Goal: Entertainment & Leisure: Consume media (video, audio)

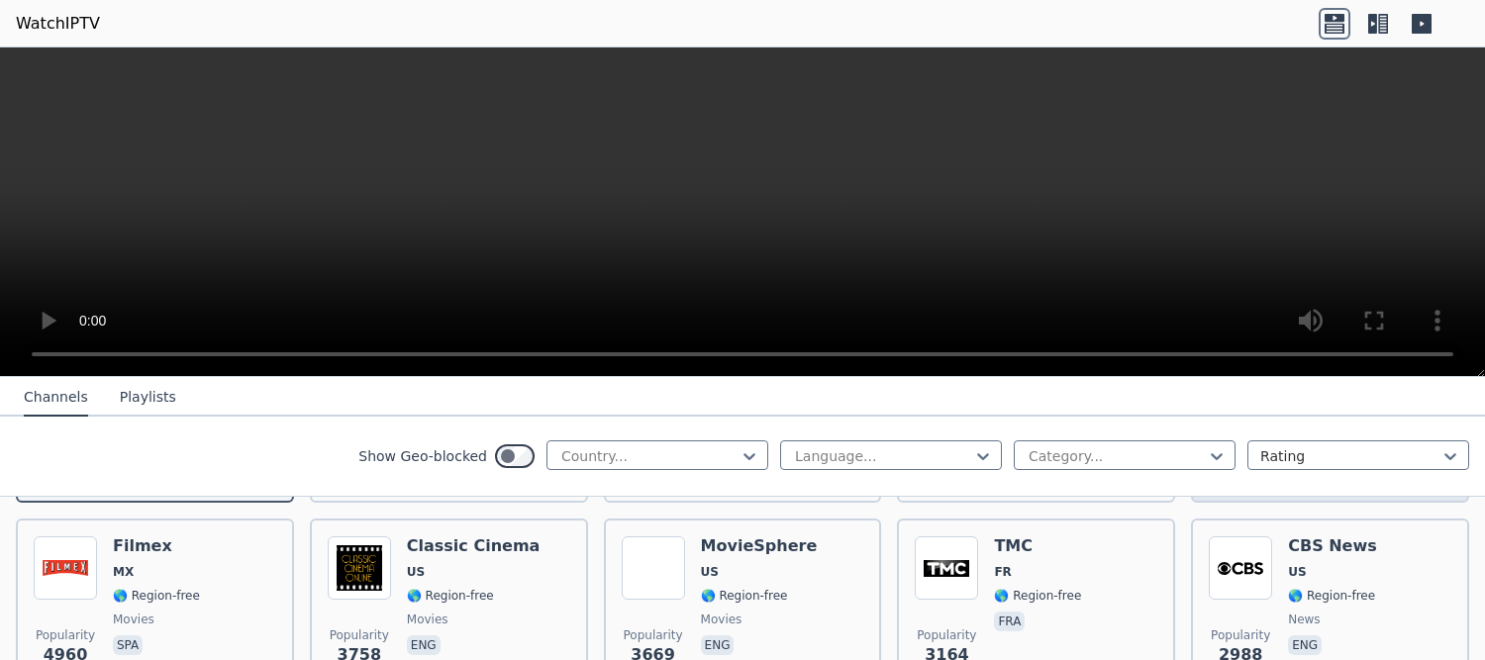
scroll to position [468, 0]
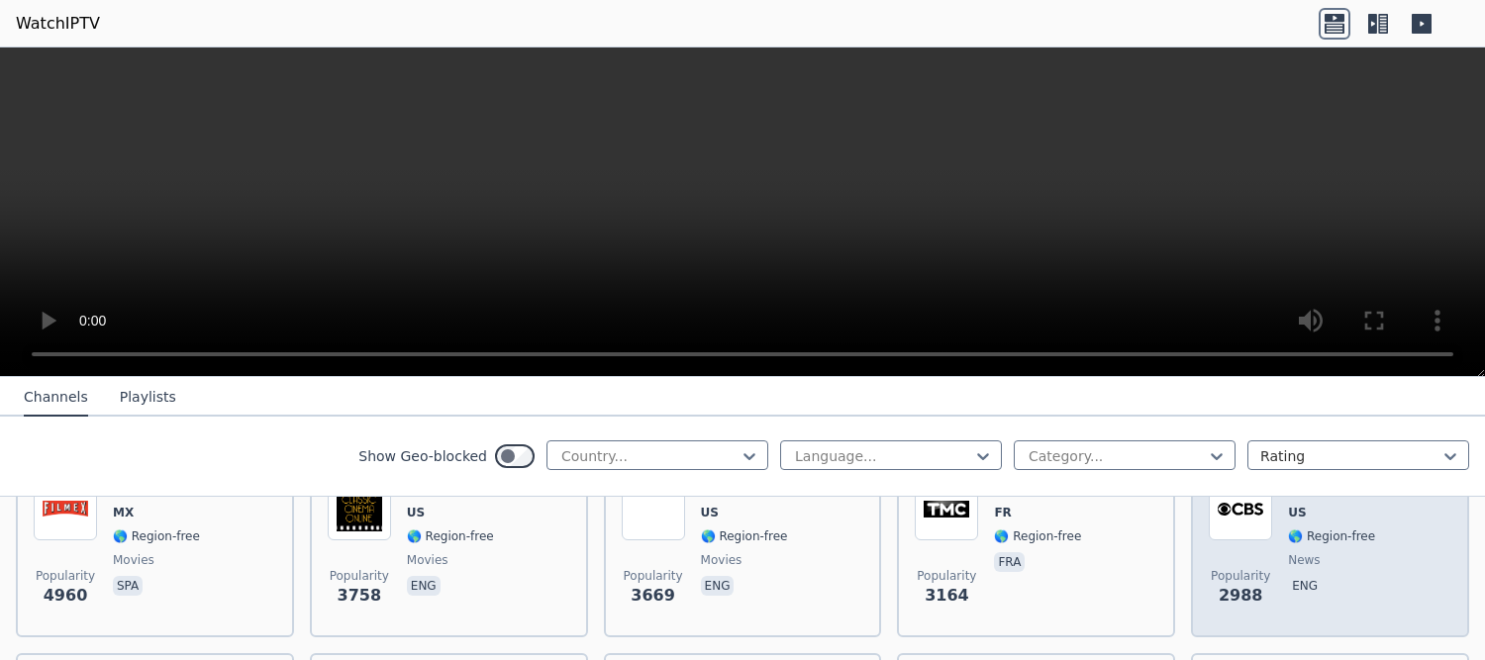
click at [1236, 507] on img at bounding box center [1240, 508] width 63 height 63
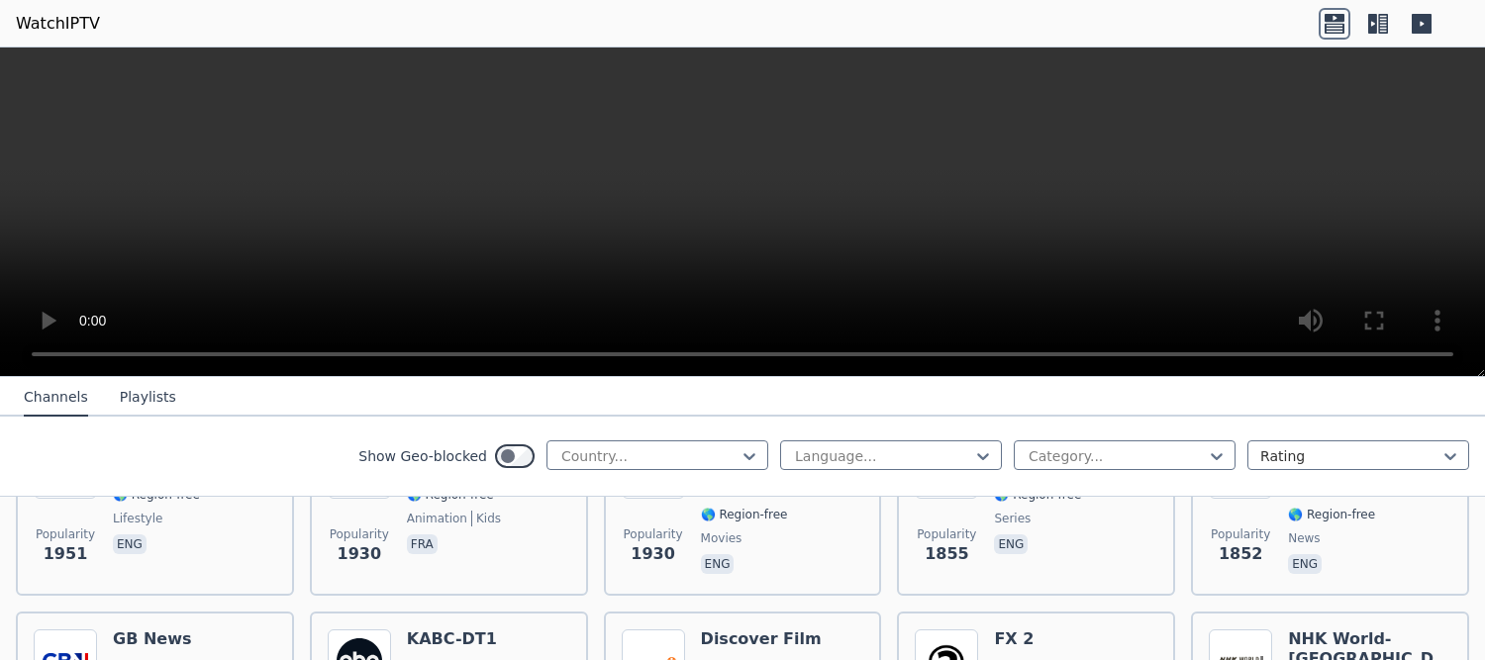
scroll to position [780, 0]
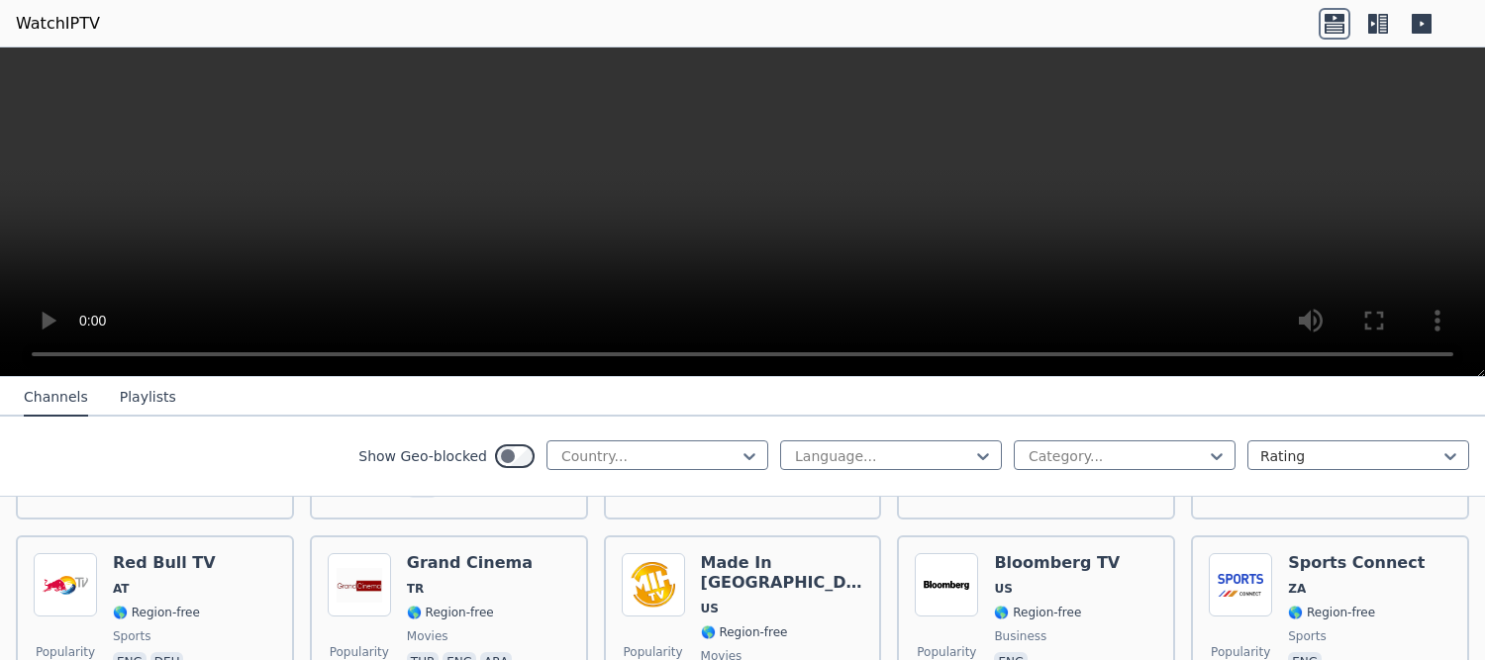
click at [141, 395] on button "Playlists" at bounding box center [148, 398] width 56 height 38
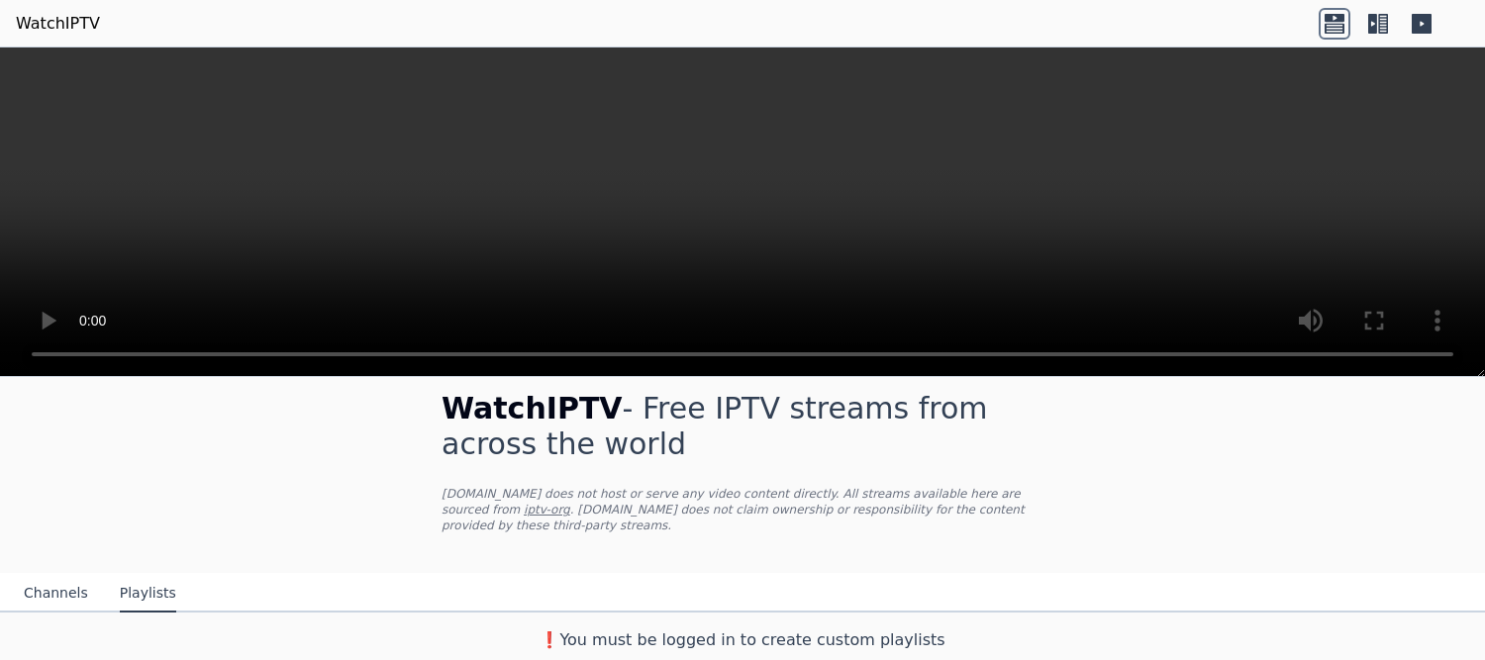
click at [50, 604] on button "Channels" at bounding box center [56, 594] width 64 height 38
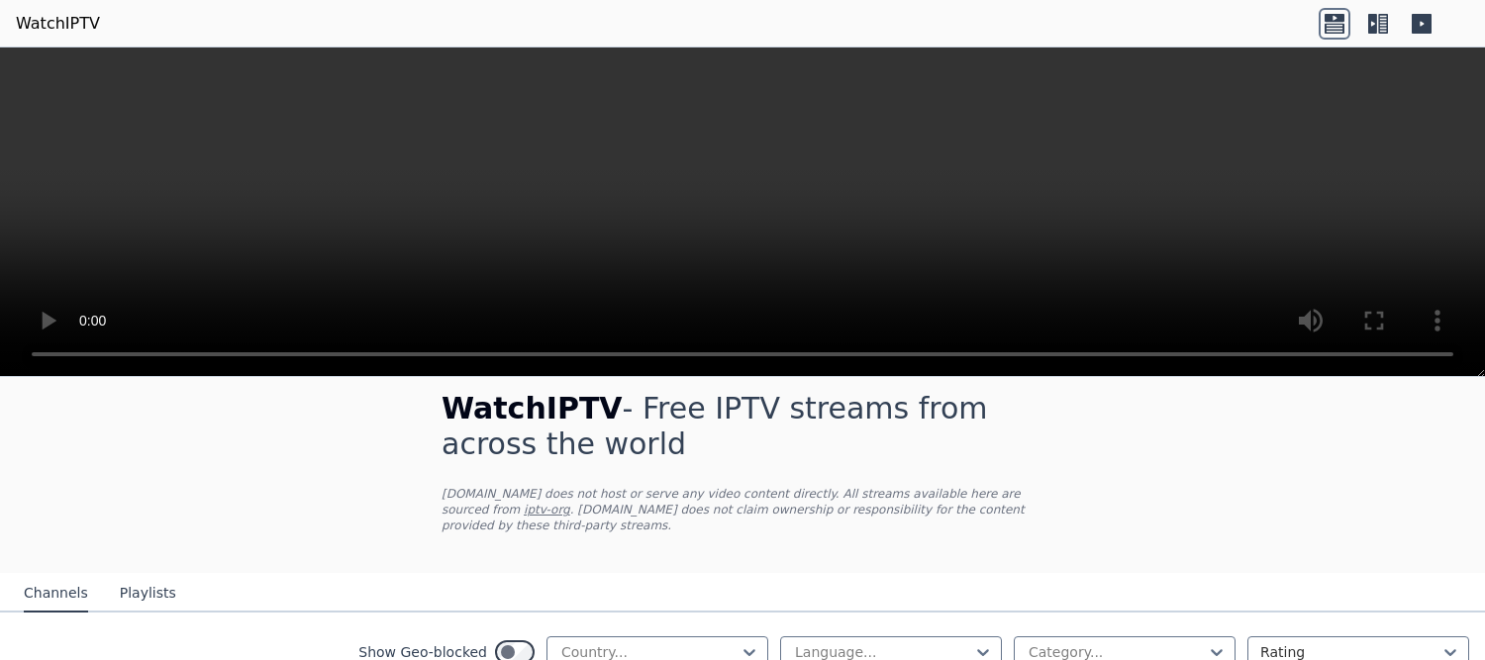
click at [63, 28] on link "WatchIPTV" at bounding box center [58, 24] width 84 height 24
click at [1328, 23] on icon at bounding box center [1335, 28] width 20 height 10
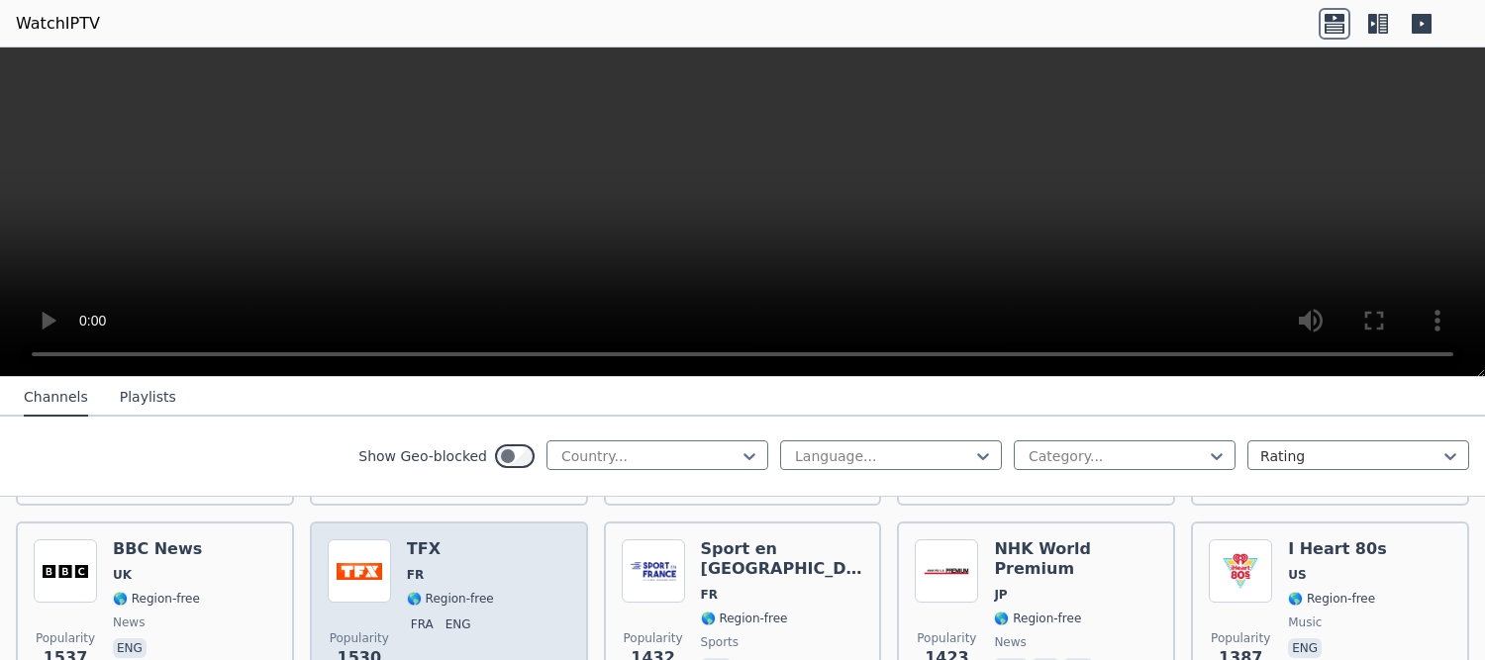
scroll to position [1424, 0]
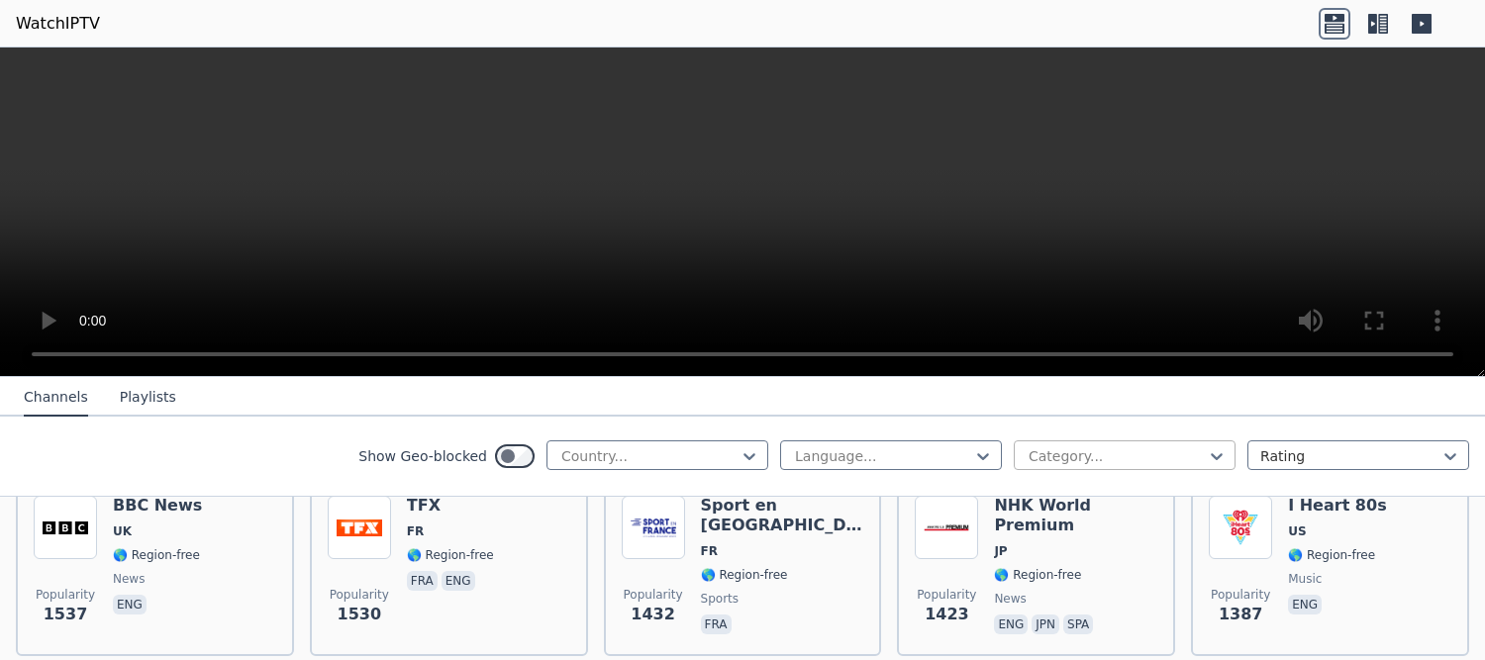
click at [1137, 448] on div at bounding box center [1117, 457] width 180 height 20
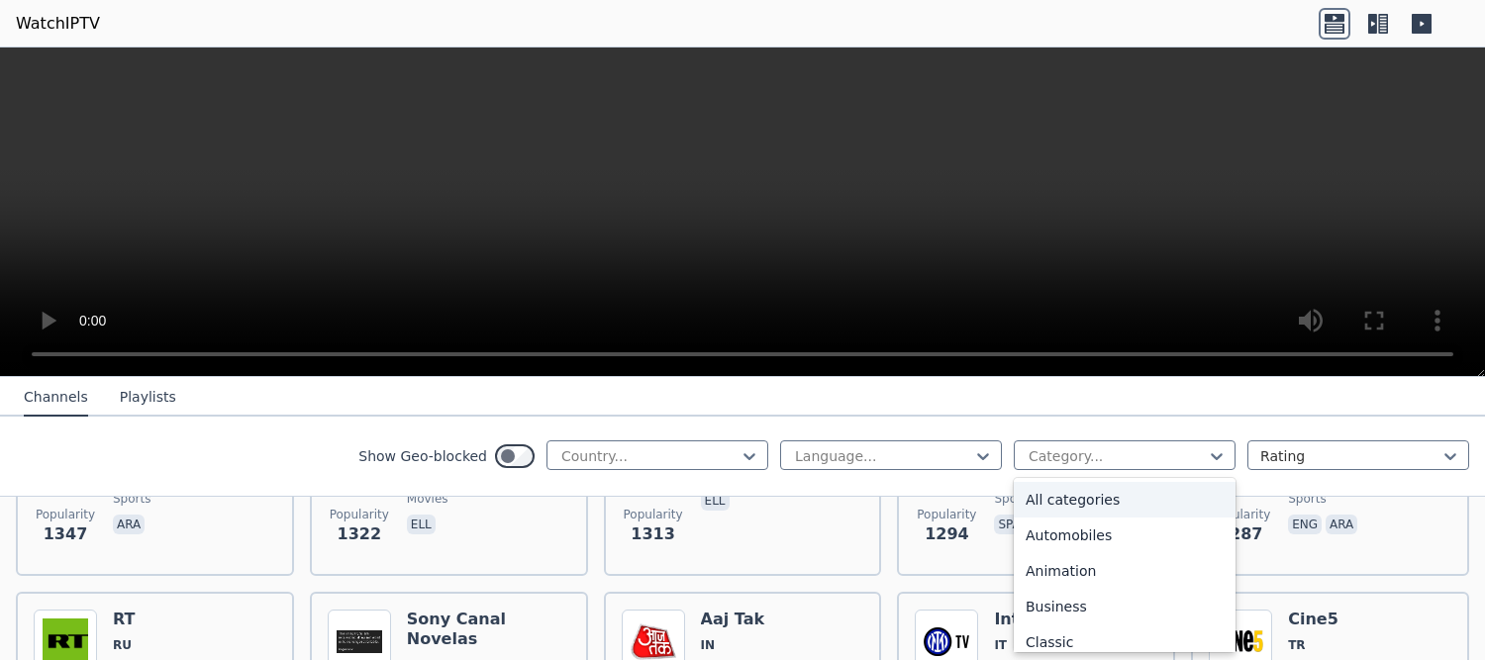
scroll to position [1736, 0]
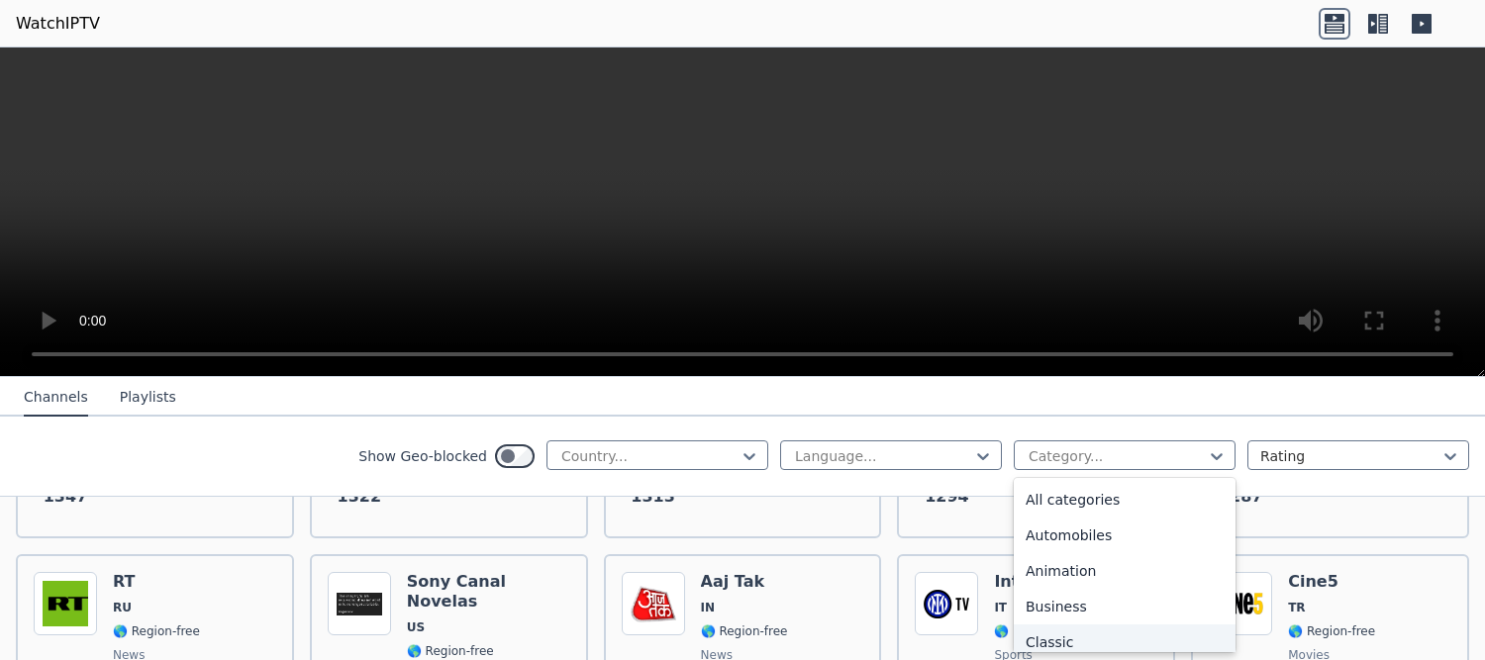
click at [1043, 636] on div "Classic" at bounding box center [1125, 643] width 222 height 36
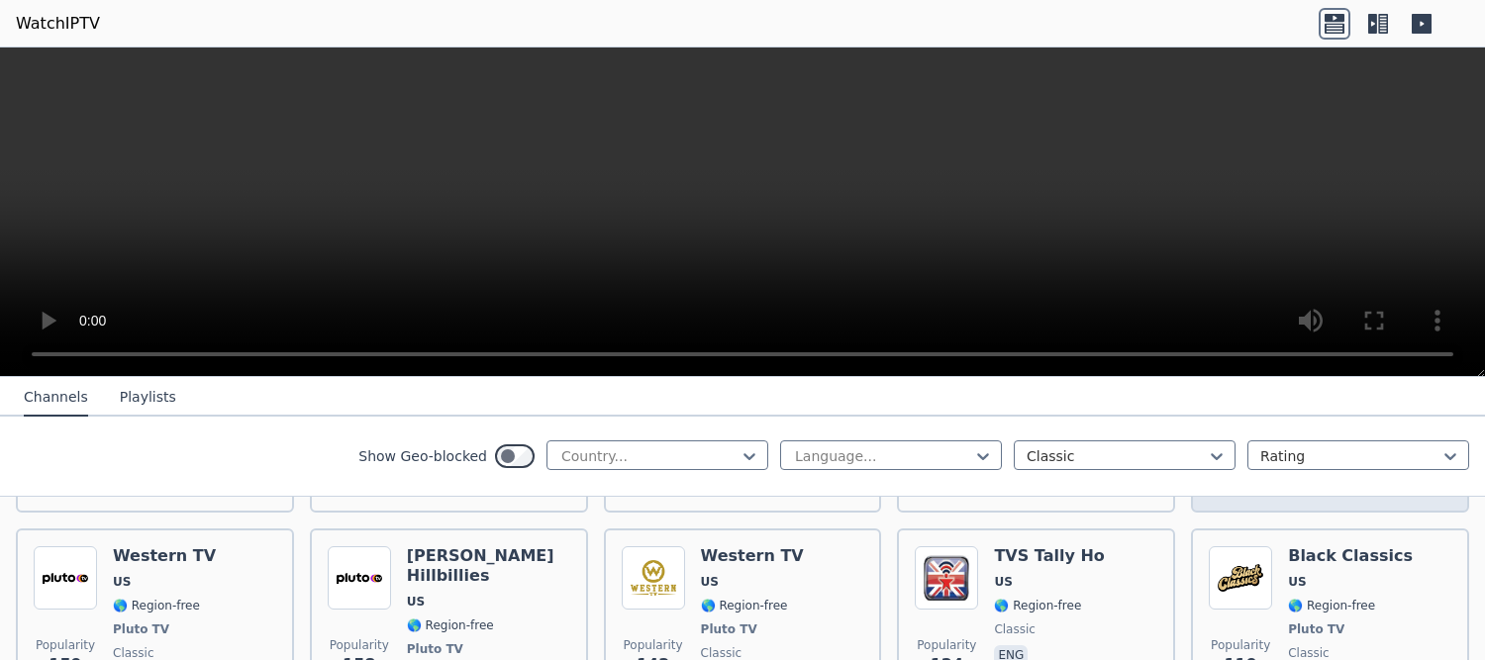
scroll to position [624, 0]
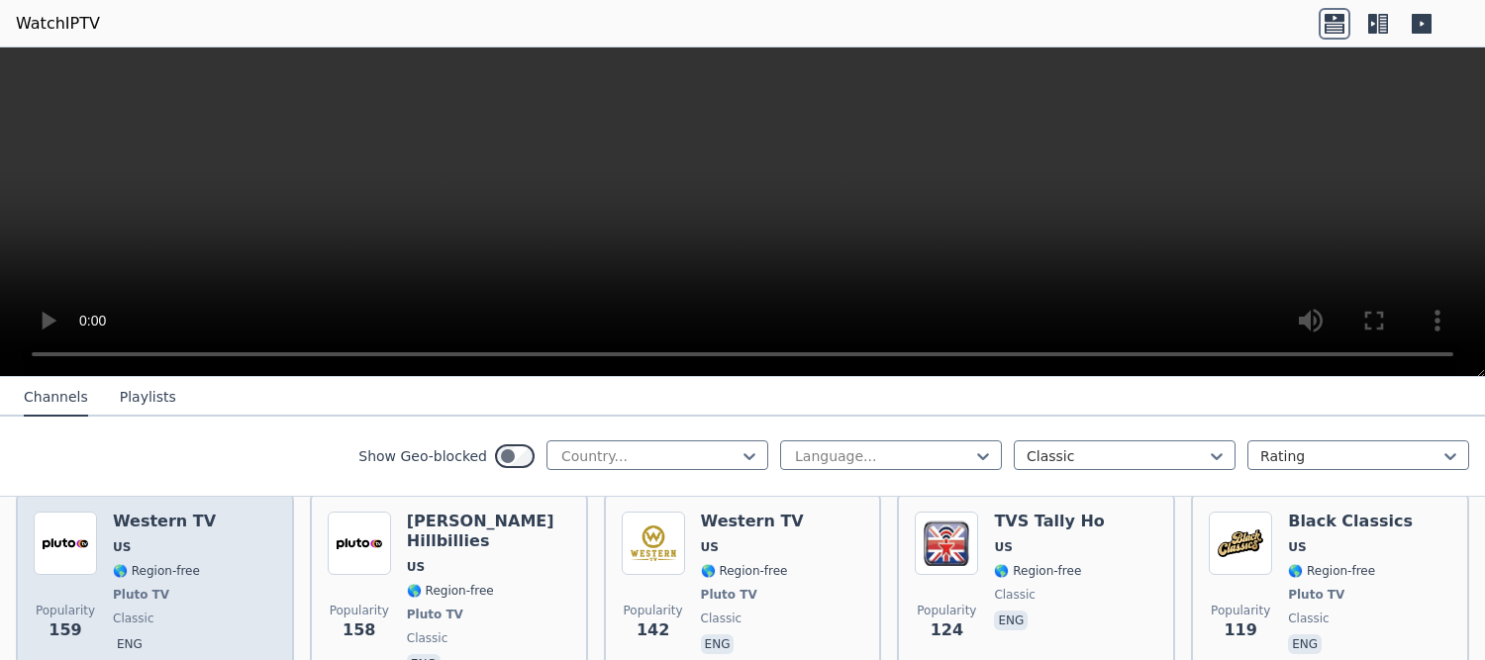
click at [121, 516] on h6 "Western TV" at bounding box center [164, 522] width 103 height 20
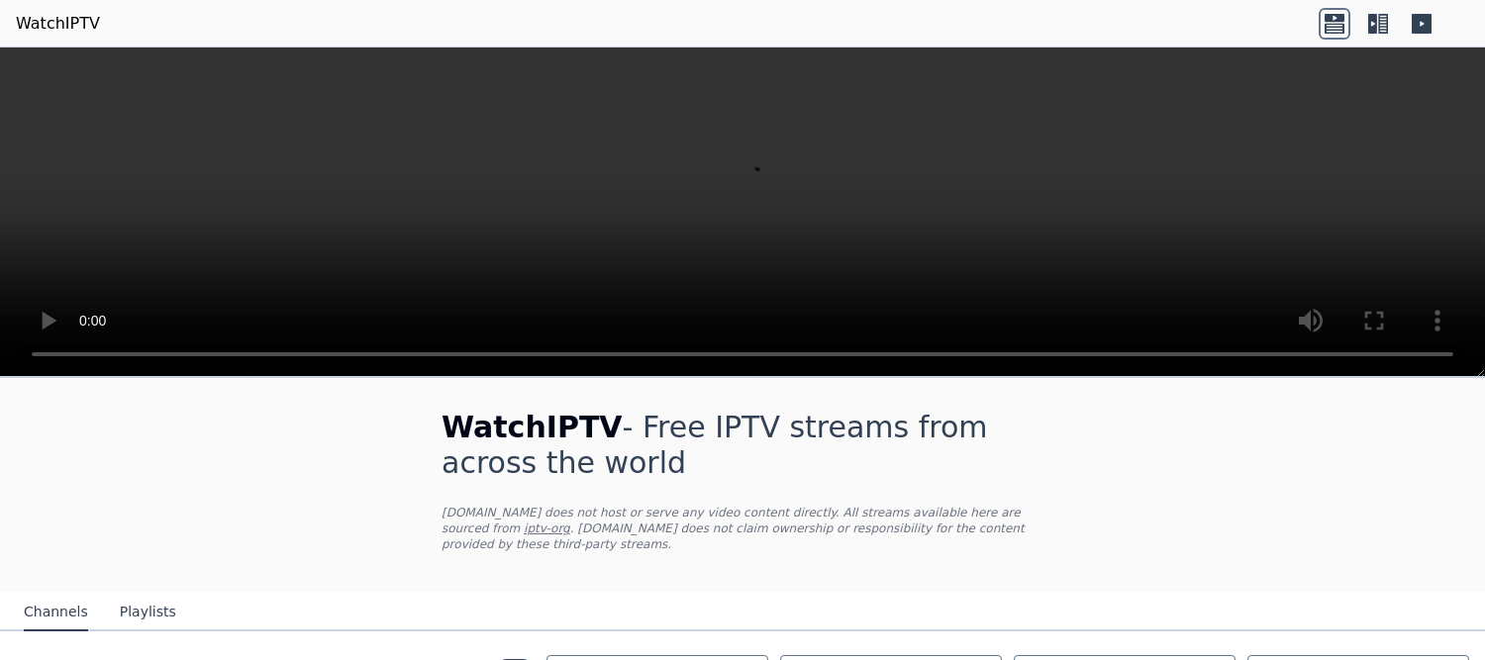
scroll to position [0, 0]
click at [1430, 13] on icon at bounding box center [1422, 24] width 32 height 32
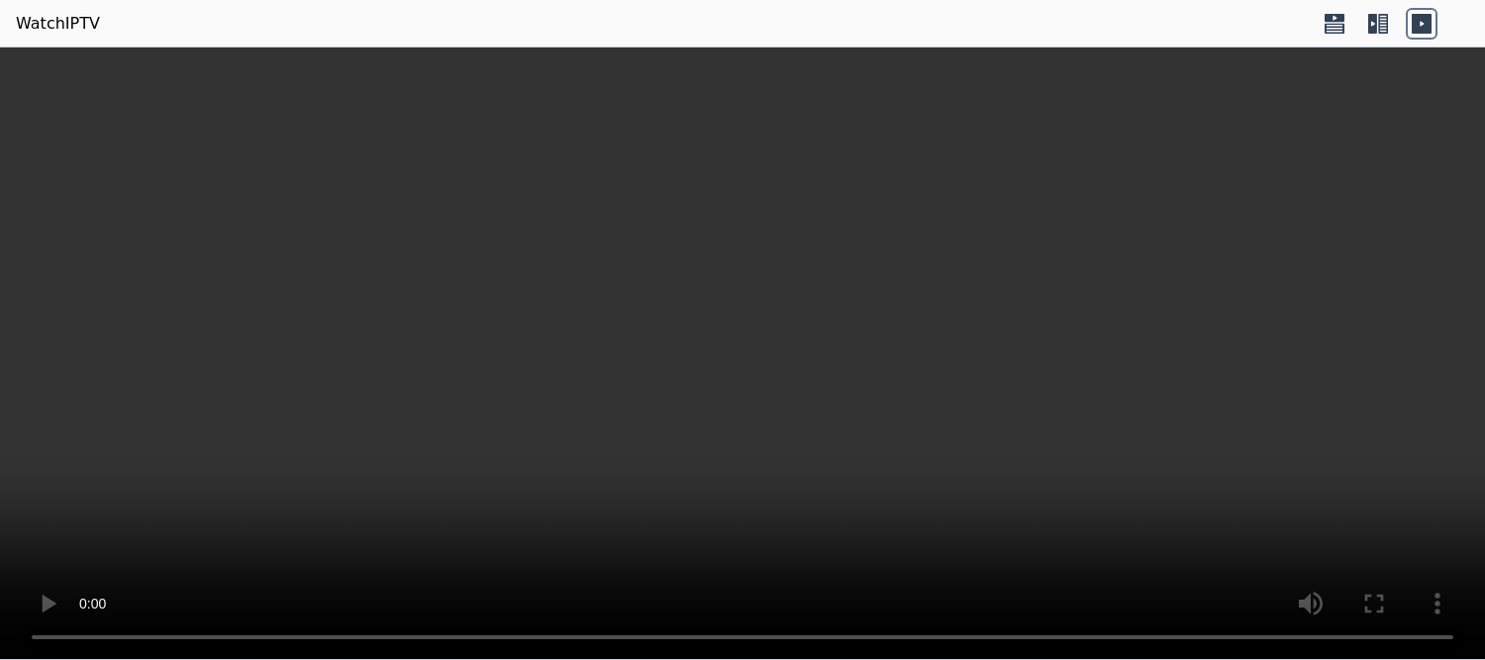
click at [1424, 31] on icon at bounding box center [1422, 24] width 20 height 20
click at [1371, 30] on icon at bounding box center [1372, 24] width 9 height 20
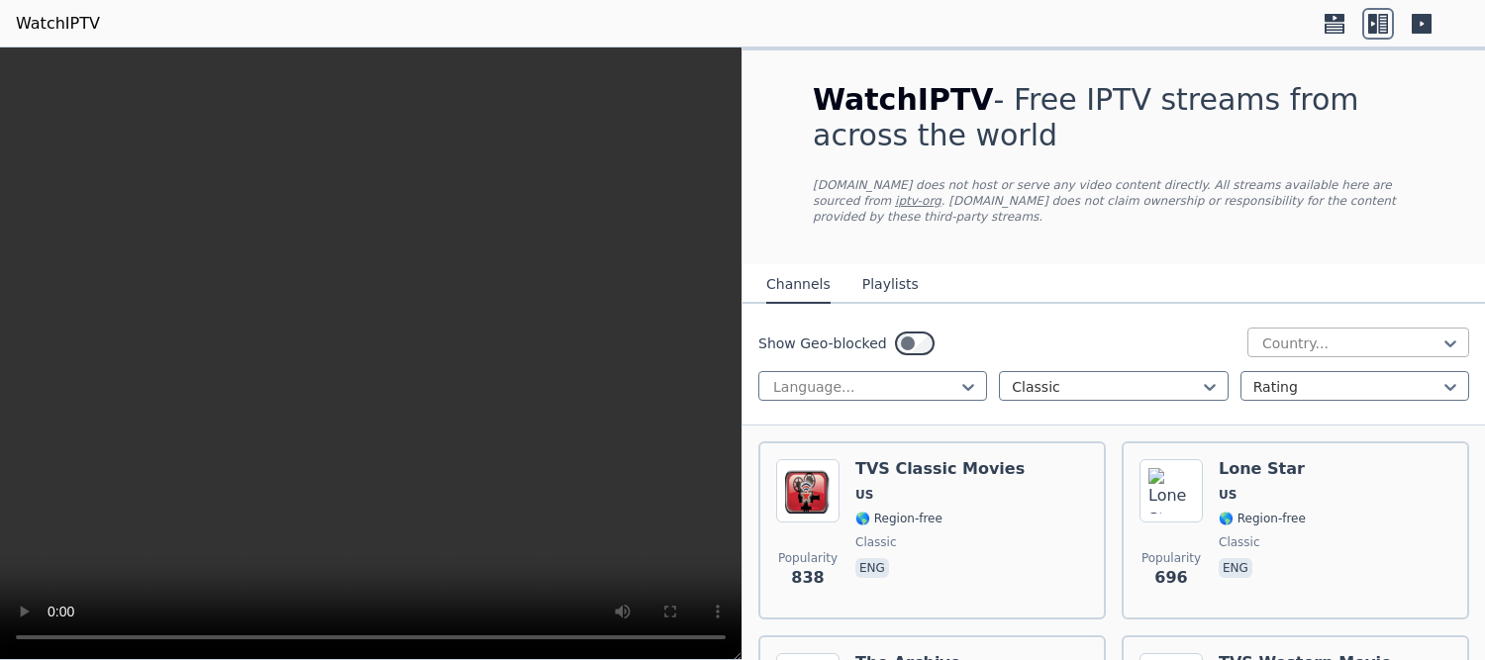
click at [1365, 332] on div "Country..." at bounding box center [1358, 343] width 222 height 30
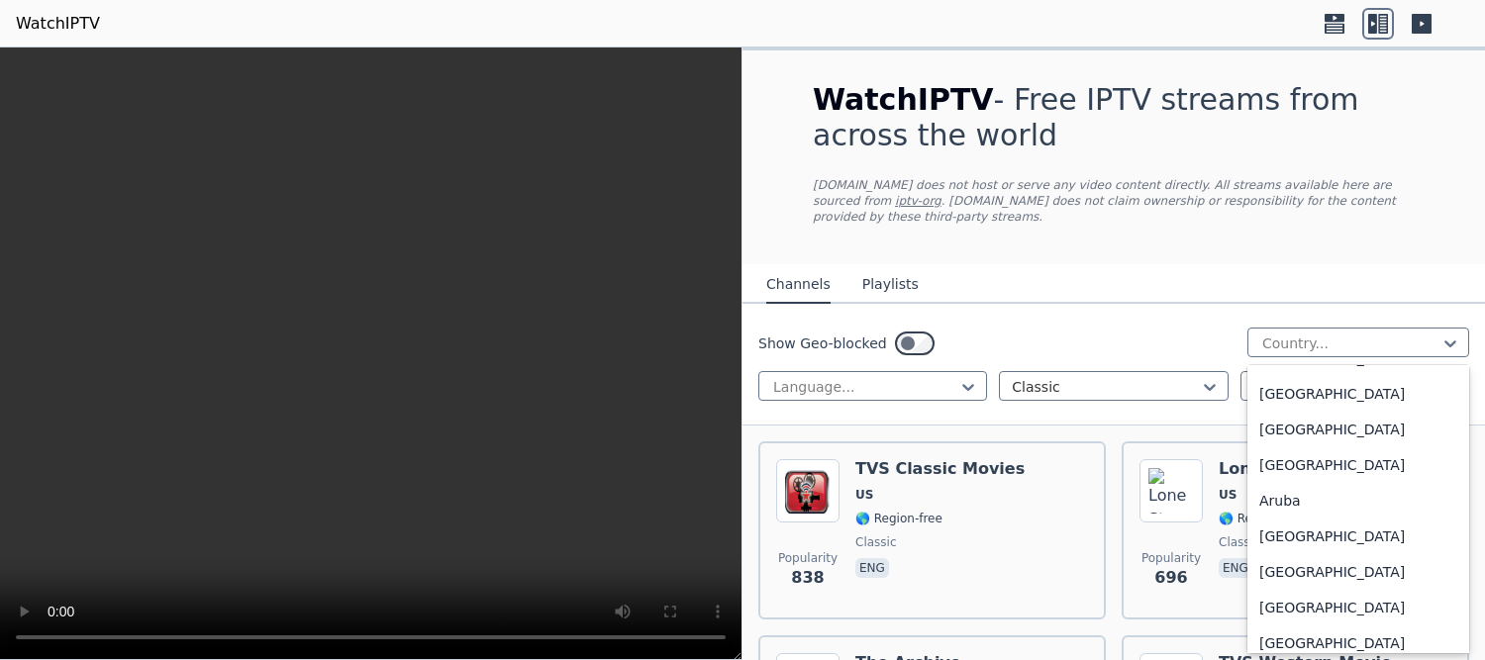
scroll to position [780, 0]
click at [1269, 272] on nav "Channels Playlists" at bounding box center [1114, 284] width 743 height 40
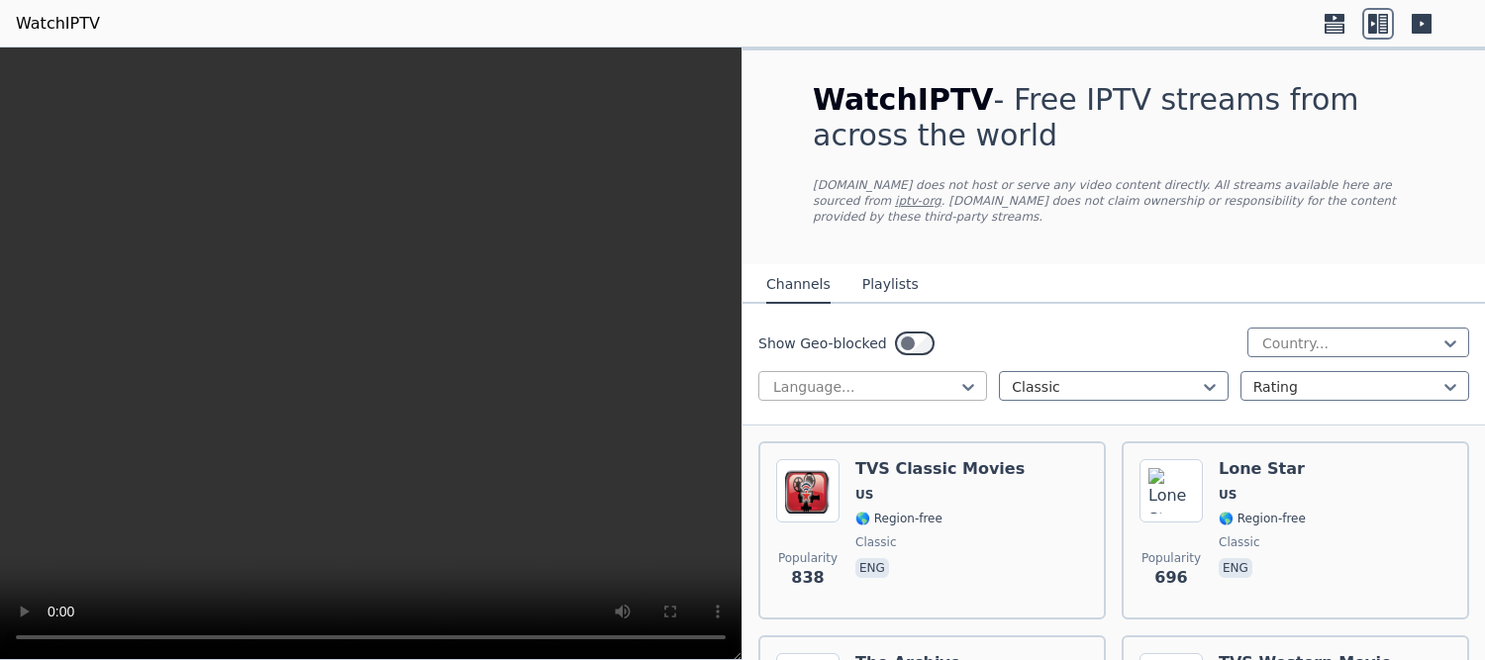
click at [909, 392] on div at bounding box center [864, 387] width 187 height 20
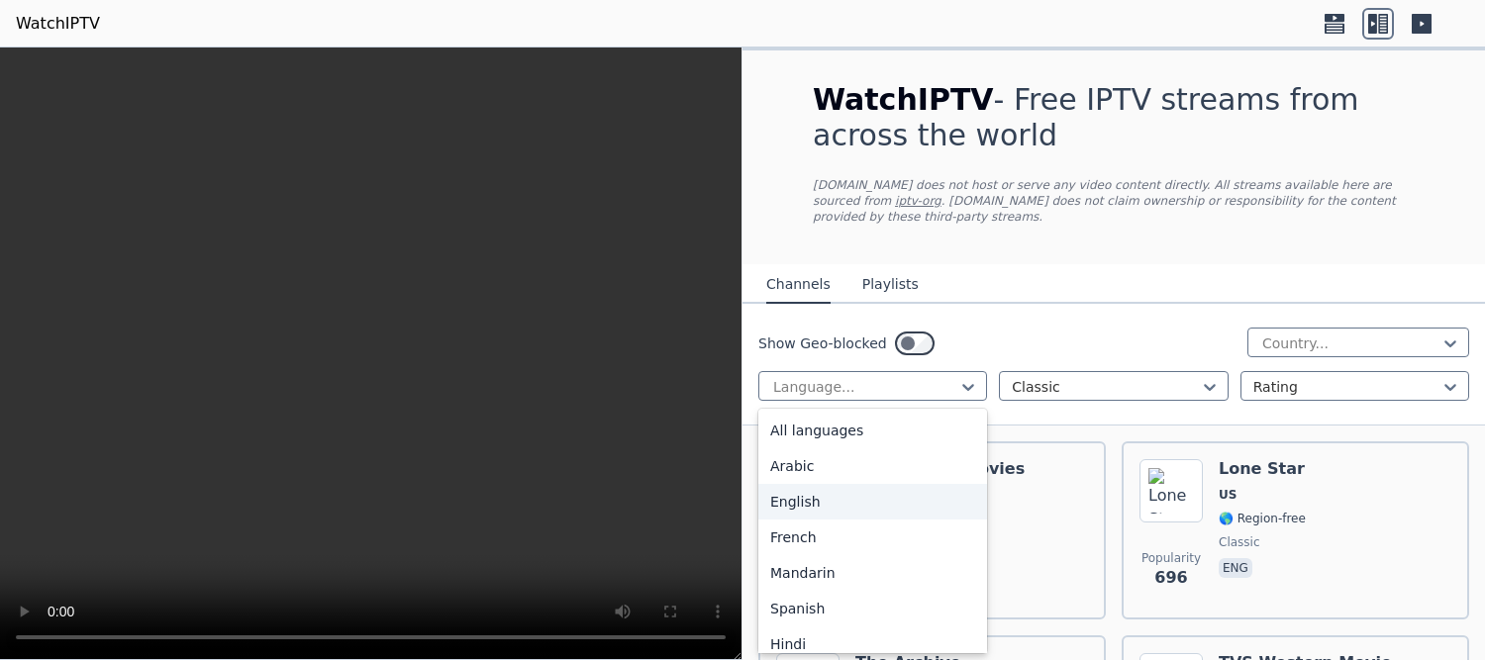
click at [852, 502] on div "English" at bounding box center [872, 502] width 229 height 36
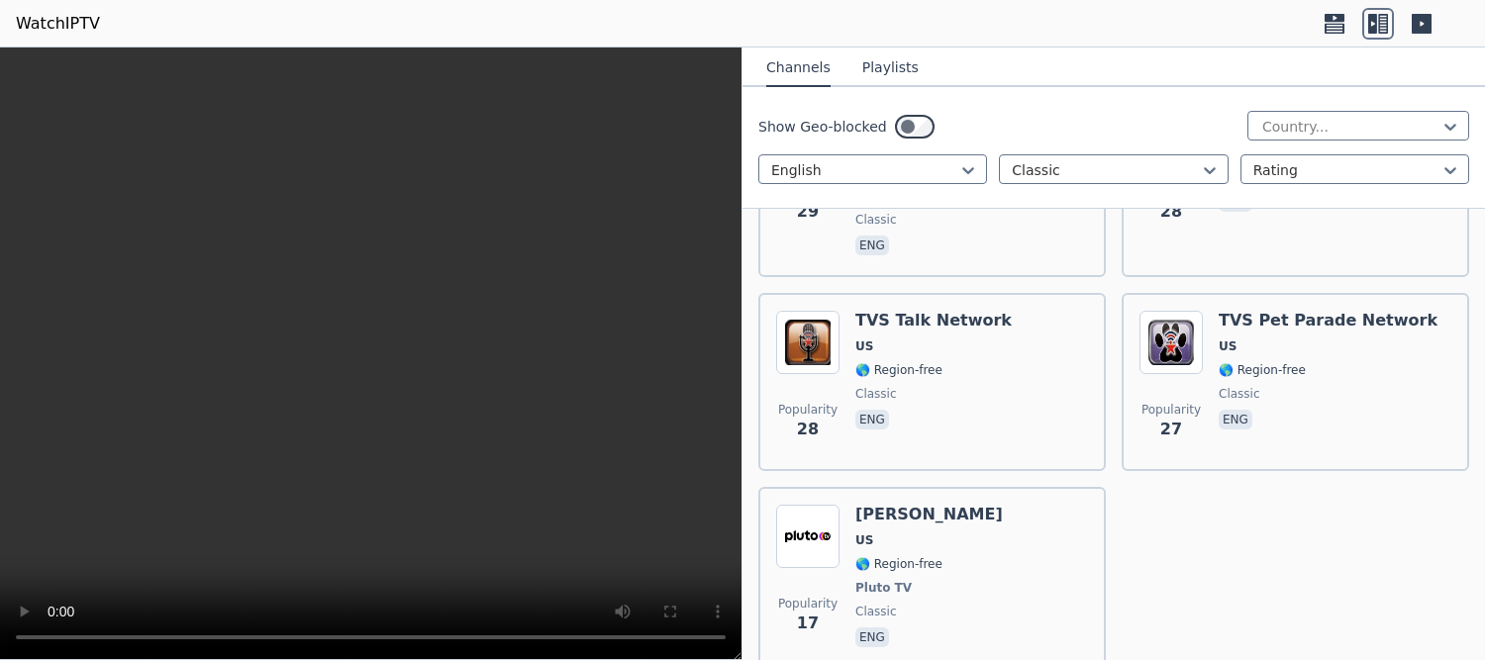
scroll to position [2756, 0]
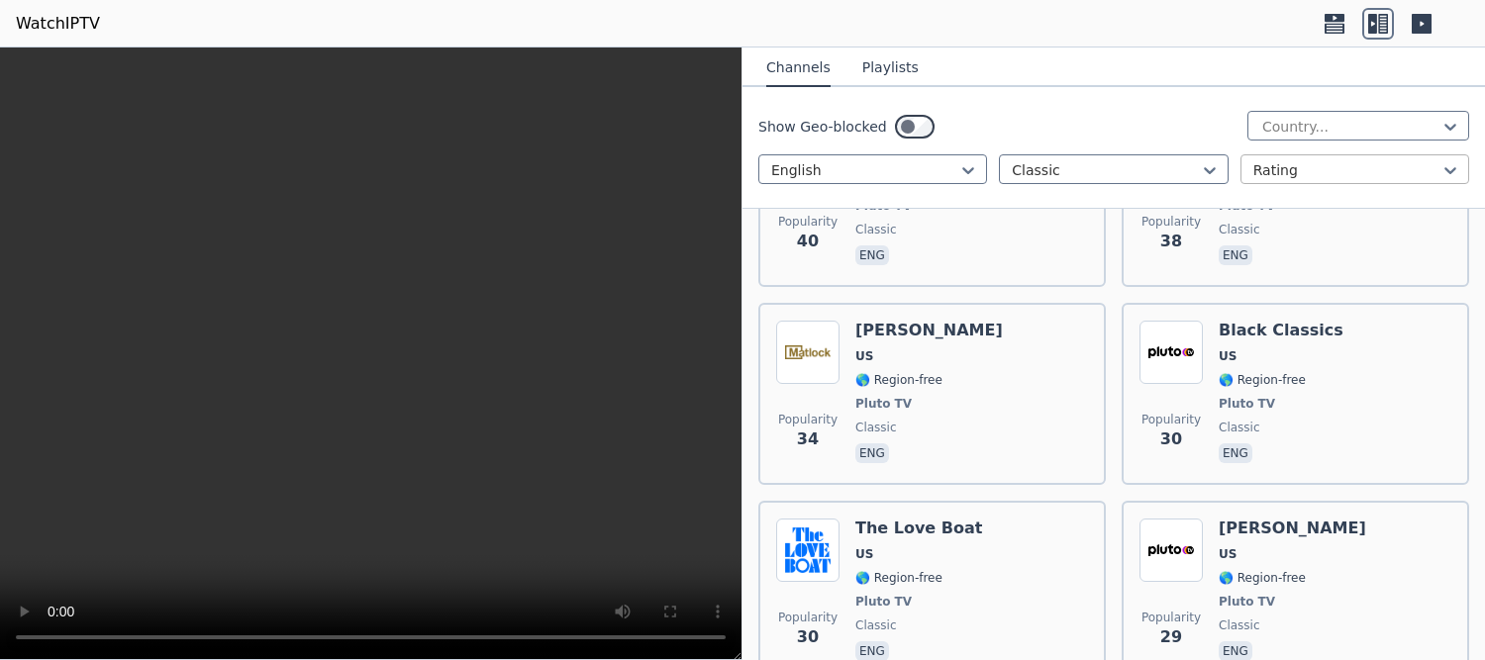
click at [1359, 156] on div "Rating" at bounding box center [1355, 169] width 229 height 30
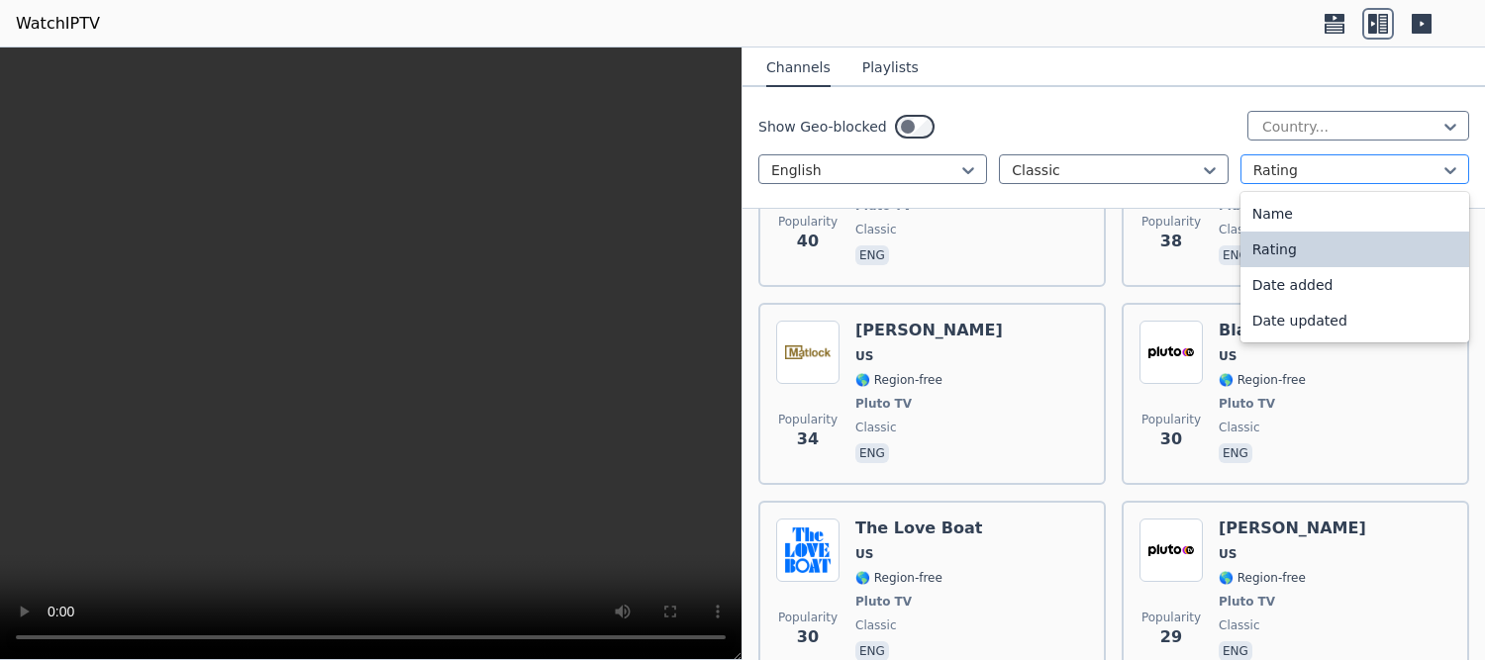
click at [1357, 166] on div at bounding box center [1346, 170] width 187 height 20
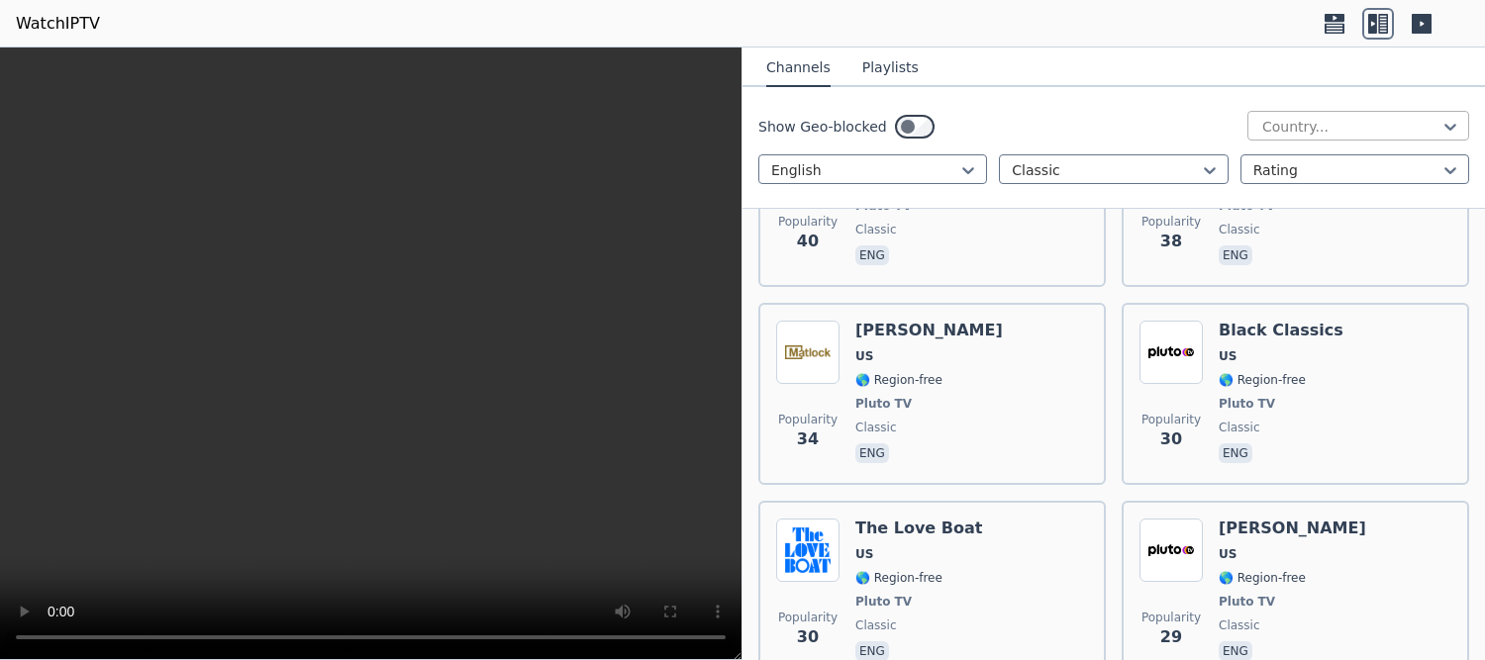
click at [1370, 132] on div at bounding box center [1350, 127] width 180 height 20
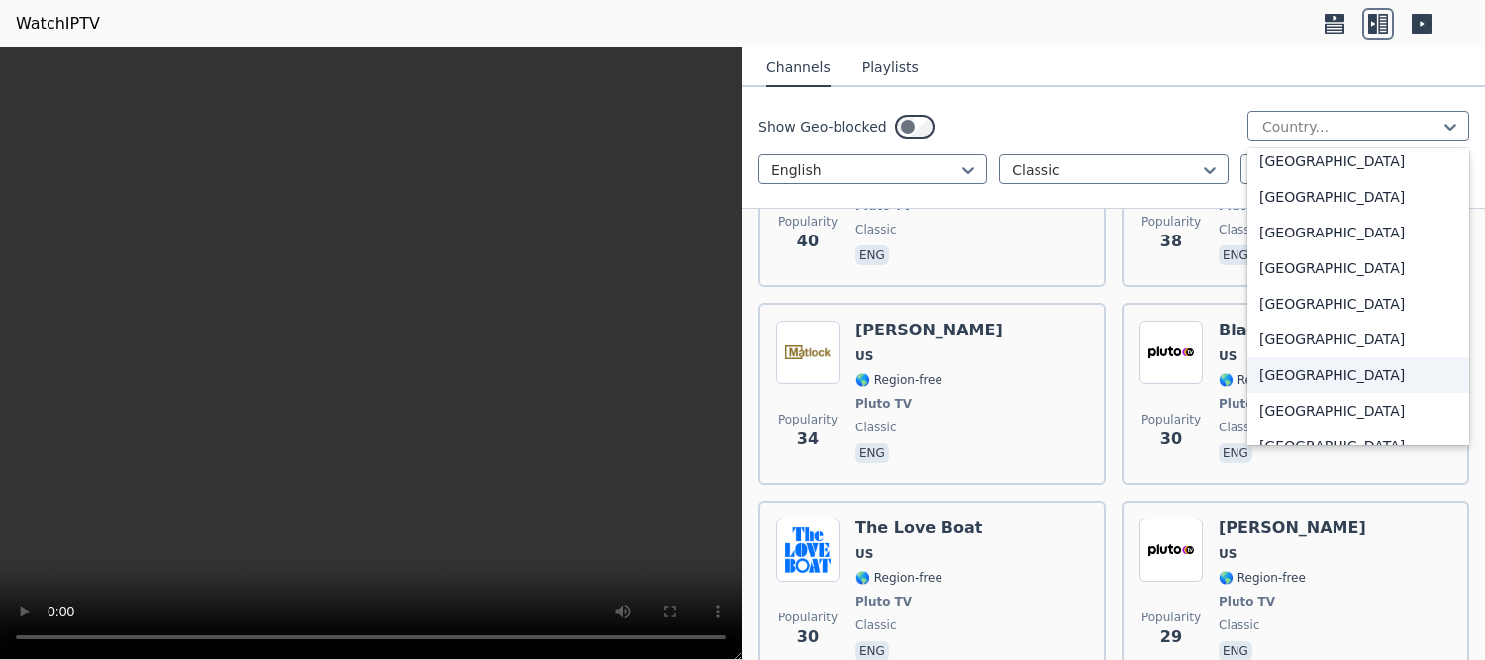
scroll to position [6761, 0]
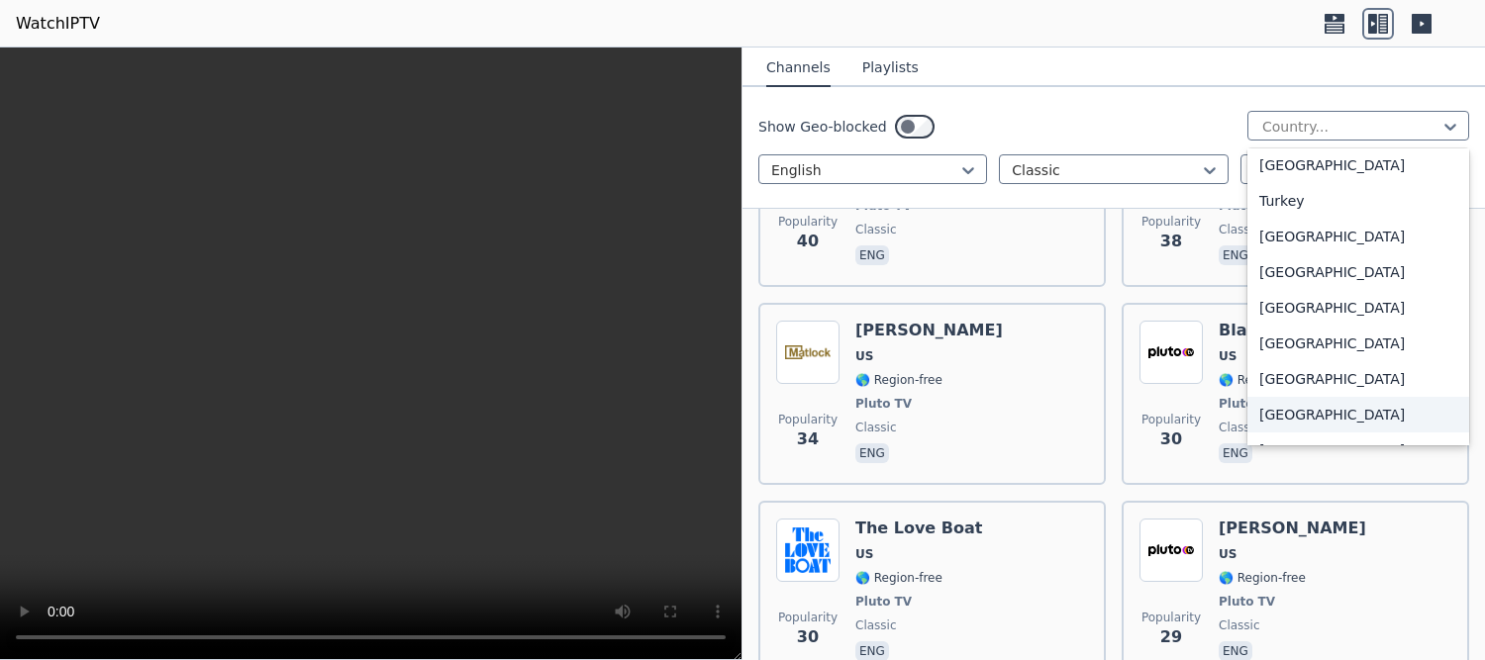
click at [1315, 412] on div "[GEOGRAPHIC_DATA]" at bounding box center [1358, 415] width 222 height 36
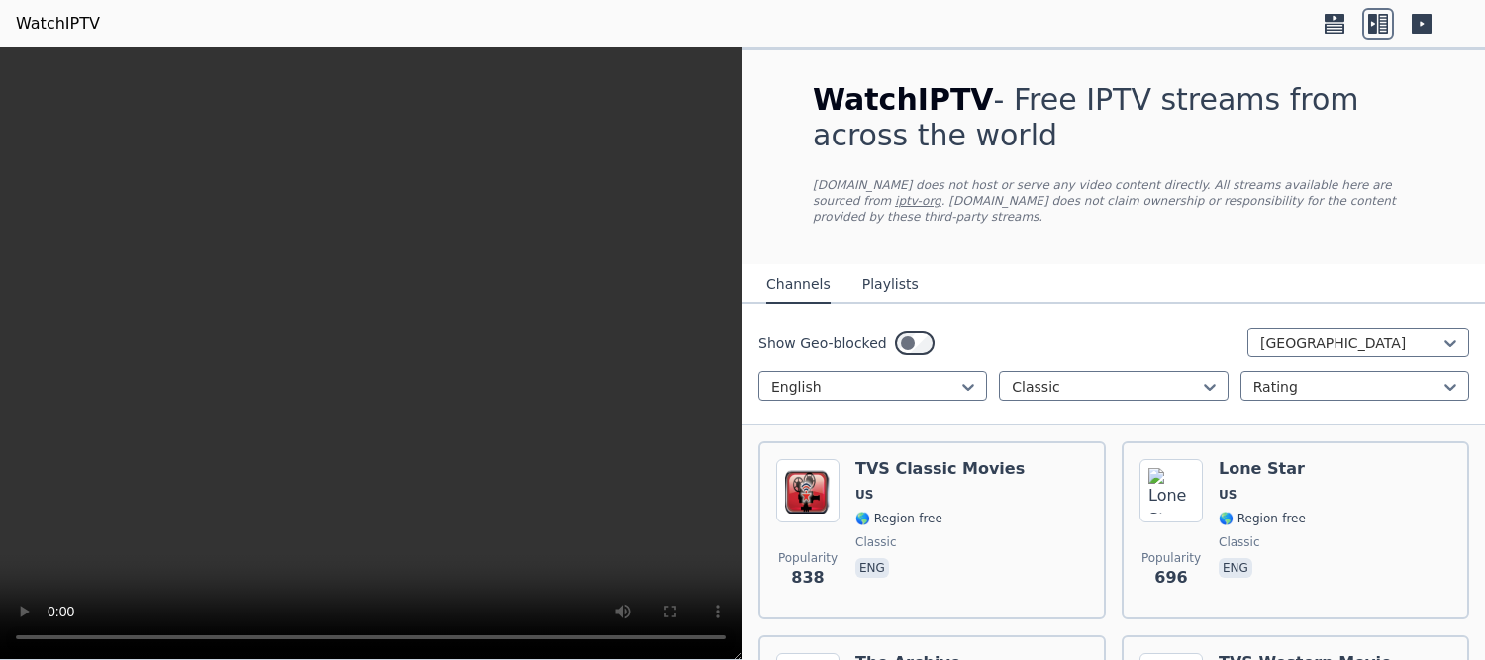
click at [862, 280] on button "Playlists" at bounding box center [890, 285] width 56 height 38
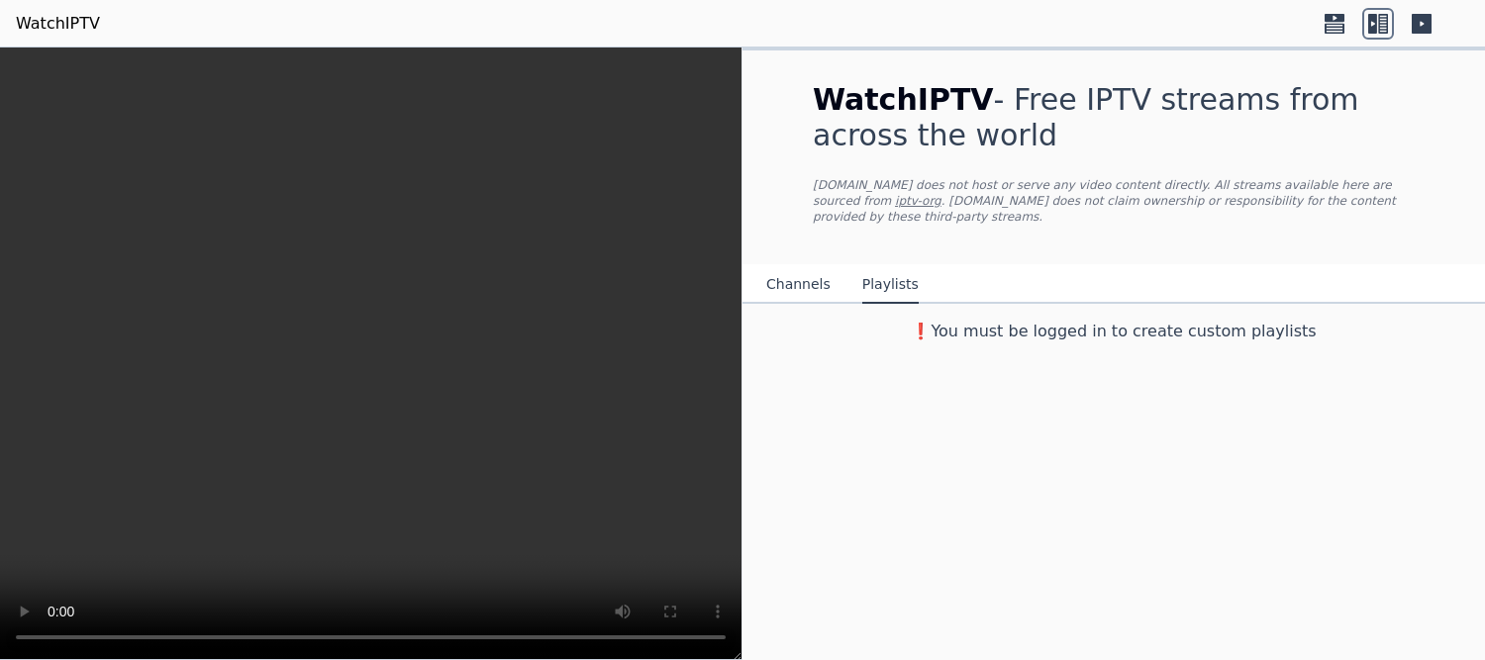
click at [797, 280] on button "Channels" at bounding box center [798, 285] width 64 height 38
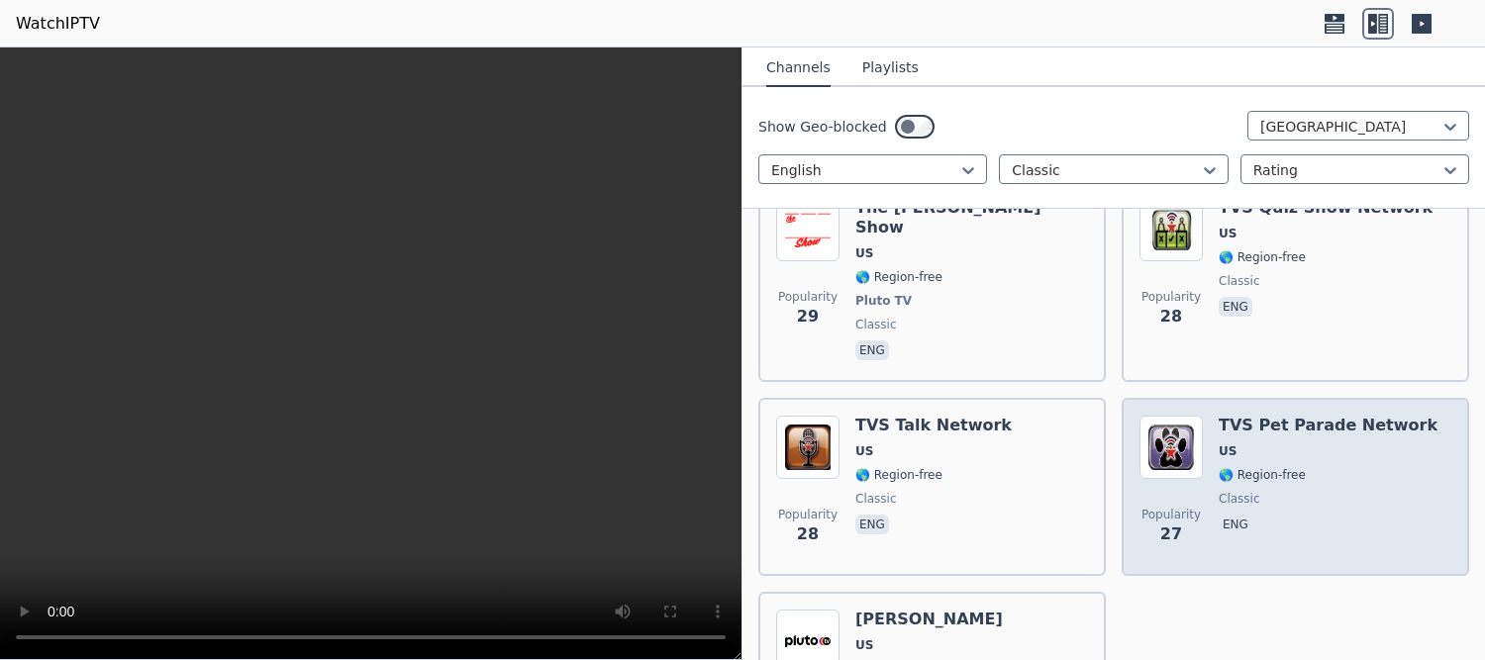
scroll to position [3380, 0]
